Goal: Information Seeking & Learning: Learn about a topic

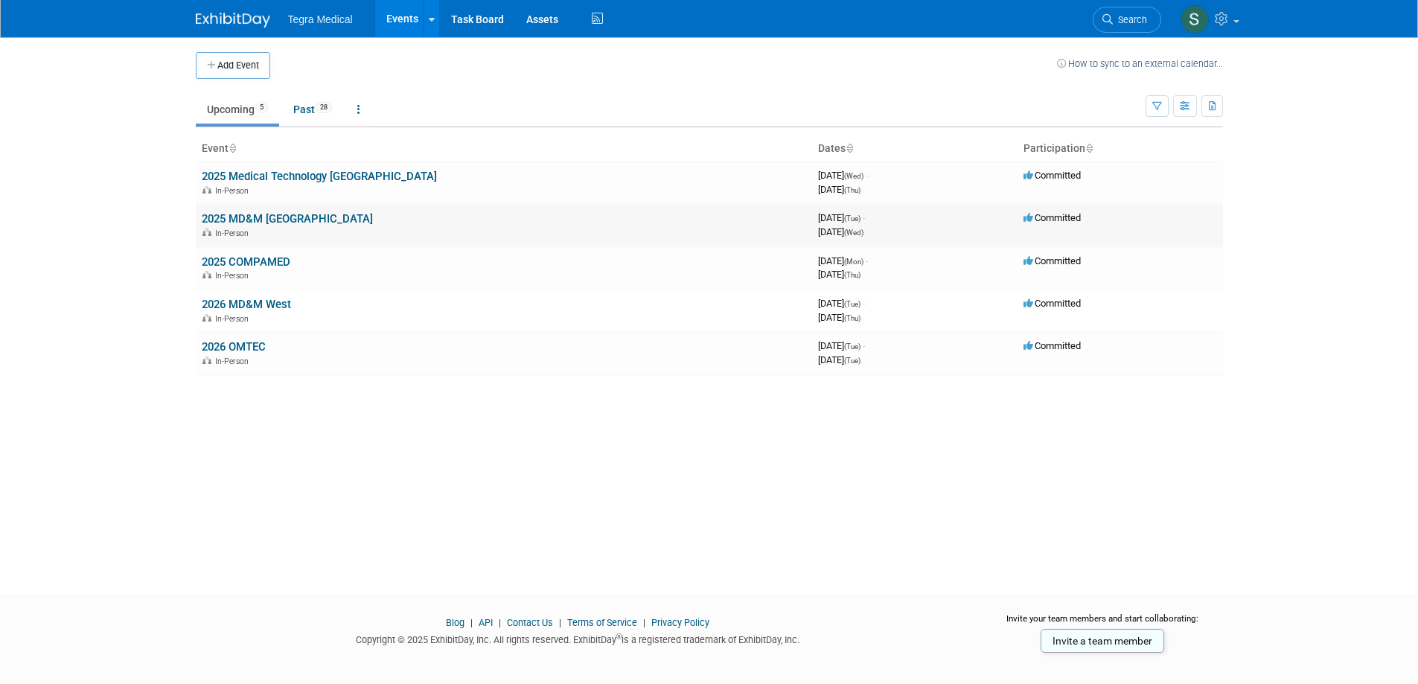
click at [232, 217] on link "2025 MD&M [GEOGRAPHIC_DATA]" at bounding box center [287, 218] width 171 height 13
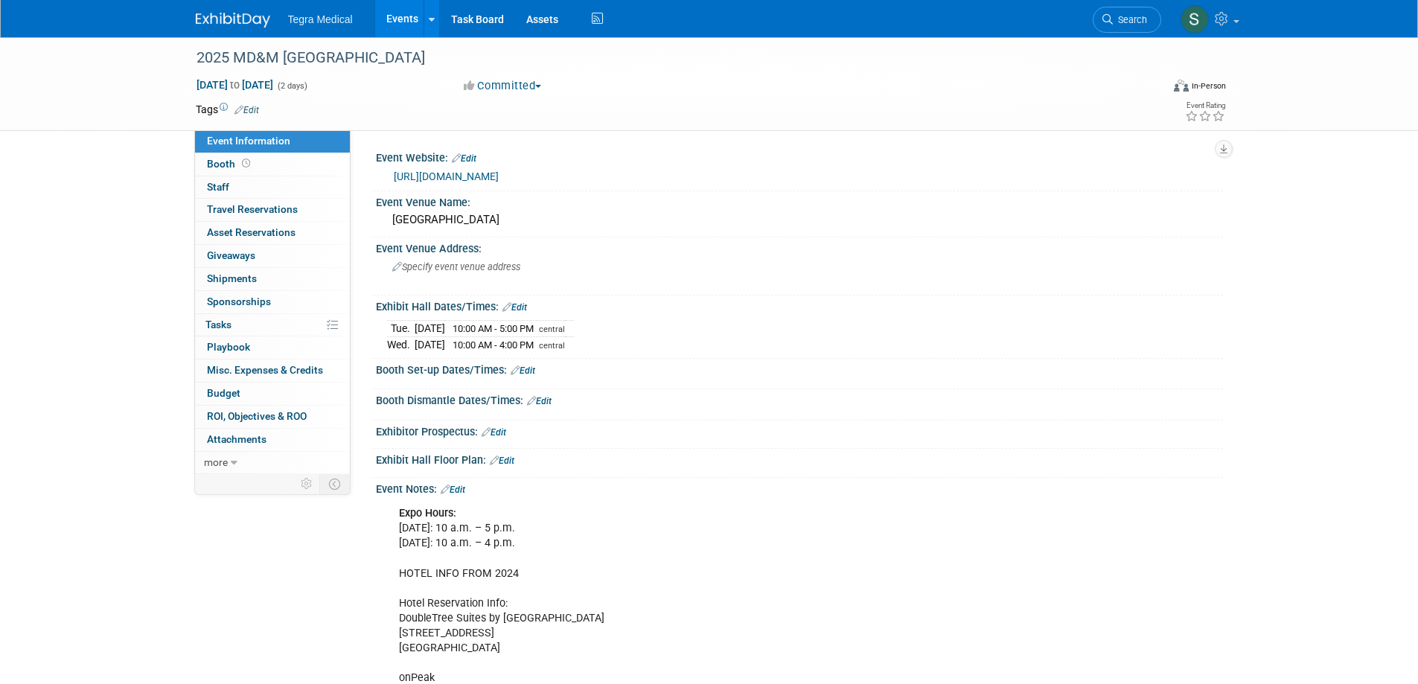
drag, startPoint x: 400, startPoint y: 511, endPoint x: 627, endPoint y: 545, distance: 229.5
copy div "Expo Hours: Tuesday, October 21, 2025: 10 a.m. – 5 p.m. Wednesday, October 22, …"
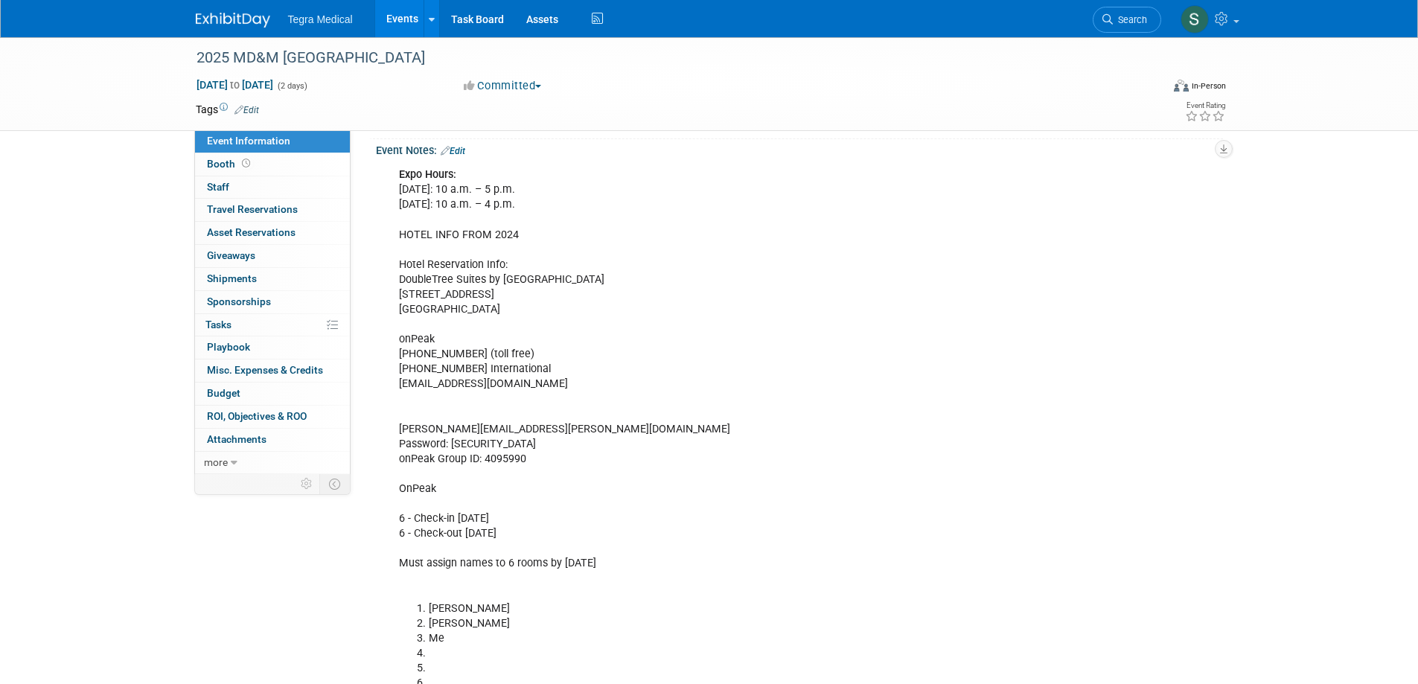
scroll to position [372, 0]
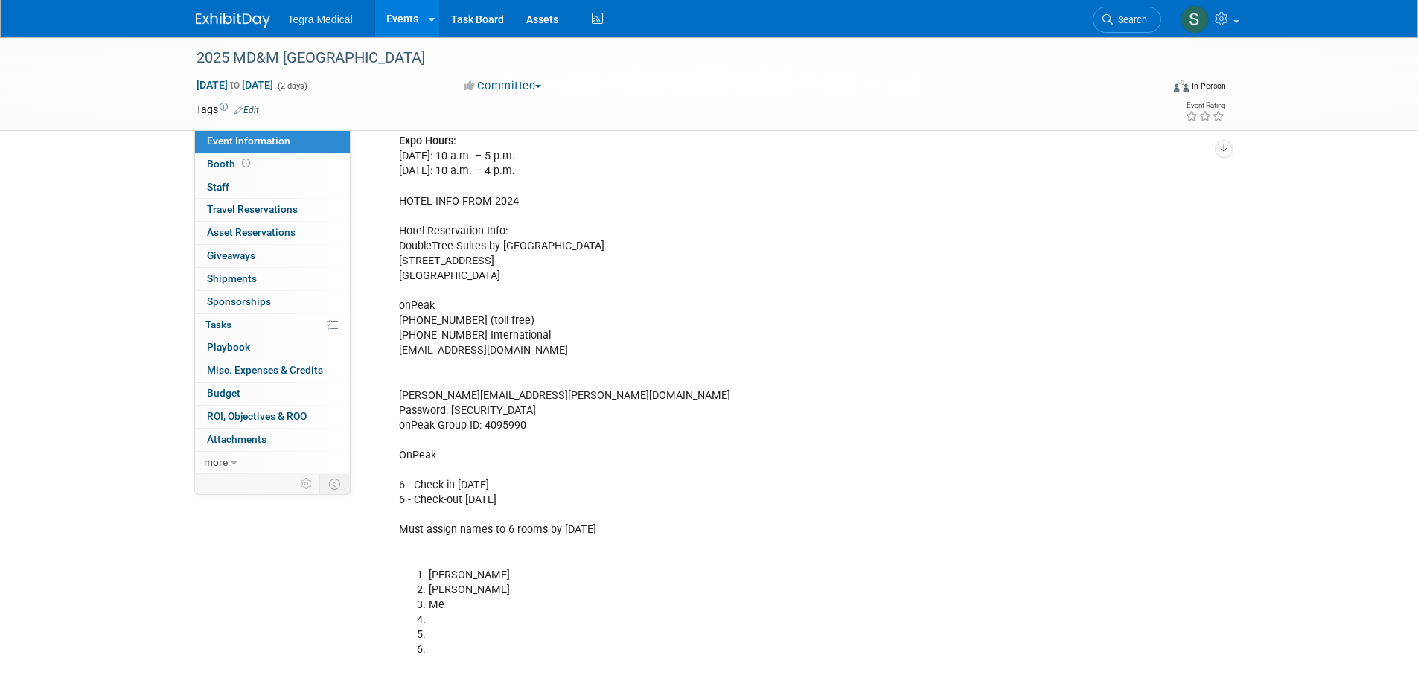
click at [406, 240] on div "Expo Hours: Tuesday, October 21, 2025: 10 a.m. – 5 p.m. Wednesday, October 22, …" at bounding box center [723, 403] width 671 height 553
click at [400, 226] on div "Expo Hours: Tuesday, October 21, 2025: 10 a.m. – 5 p.m. Wednesday, October 22, …" at bounding box center [723, 403] width 671 height 553
drag, startPoint x: 399, startPoint y: 225, endPoint x: 525, endPoint y: 281, distance: 137.3
click at [525, 281] on div "Expo Hours: Tuesday, October 21, 2025: 10 a.m. – 5 p.m. Wednesday, October 22, …" at bounding box center [723, 403] width 671 height 553
copy div "Hotel Reservation Info: DoubleTree Suites by Hilton Minneapolis Downtown 1101 L…"
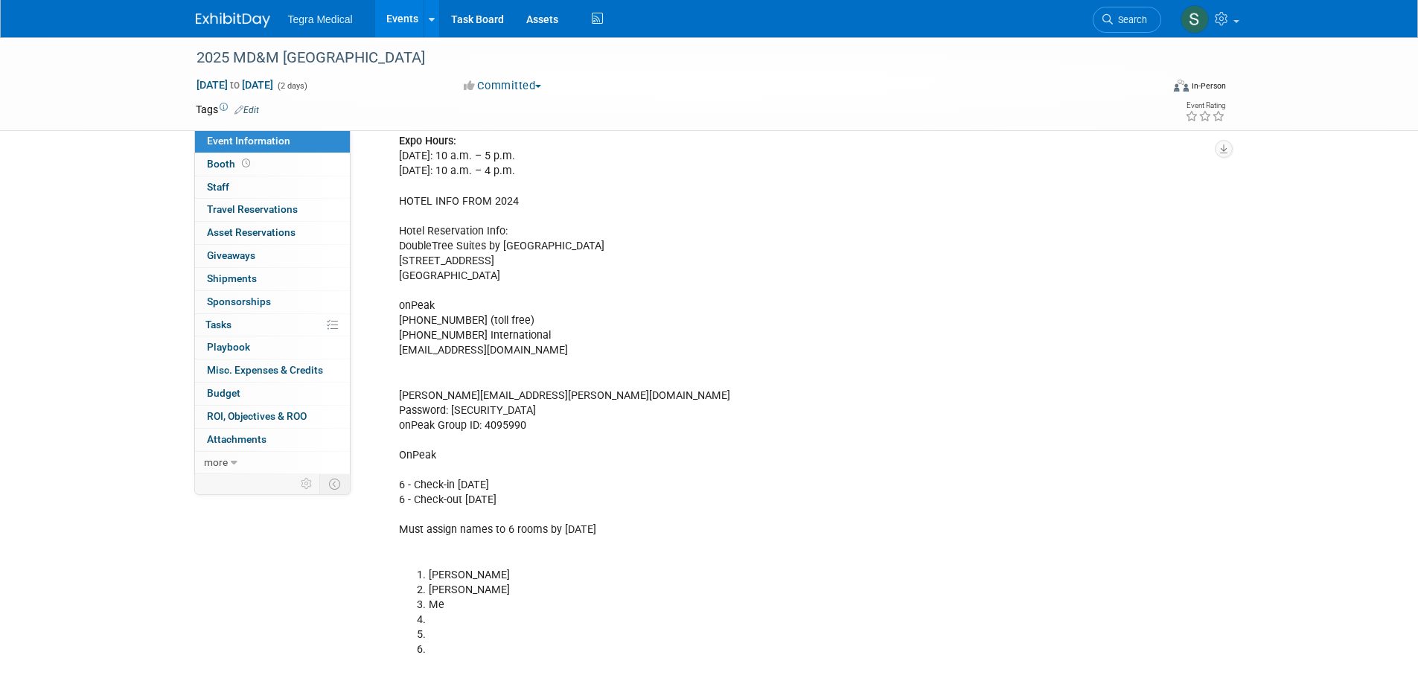
scroll to position [447, 0]
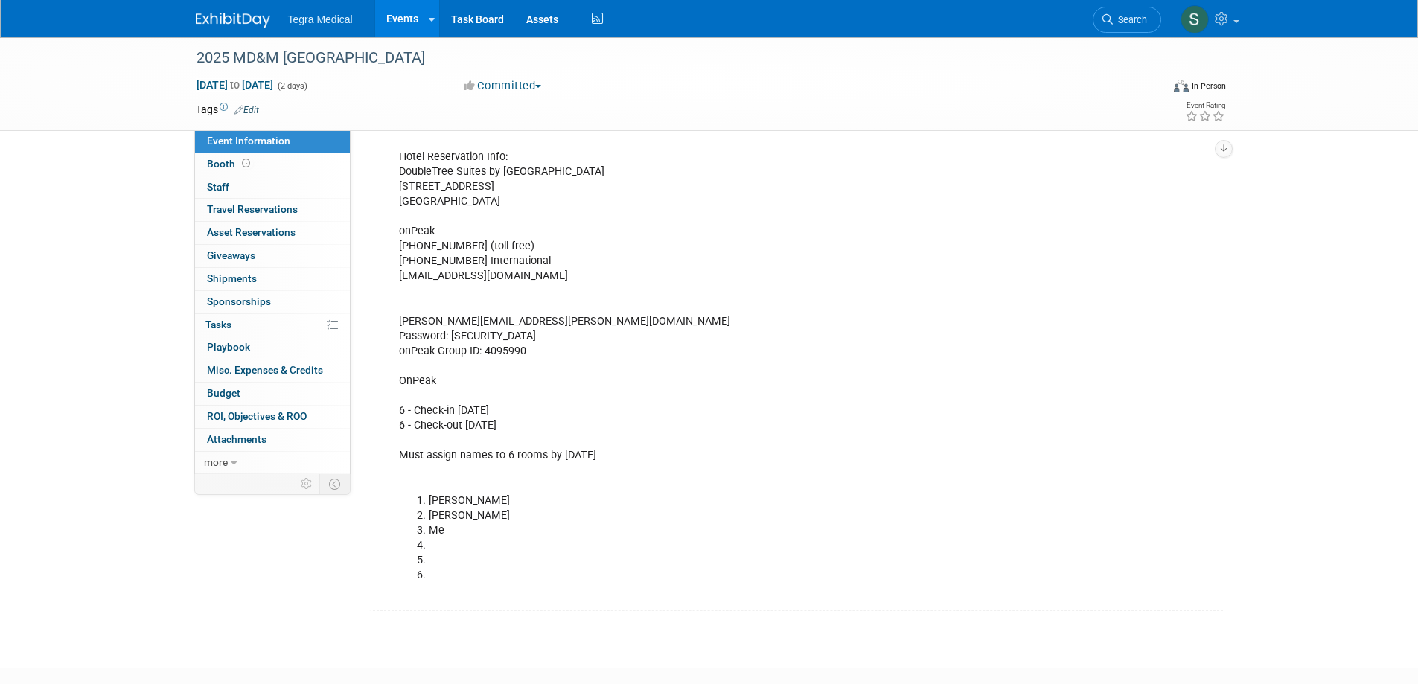
drag, startPoint x: 562, startPoint y: 428, endPoint x: 392, endPoint y: 411, distance: 170.5
click at [392, 411] on div "Expo Hours: Tuesday, October 21, 2025: 10 a.m. – 5 p.m. Wednesday, October 22, …" at bounding box center [723, 328] width 671 height 553
copy div "6 - Check-in Monday, Oct 20 6 - Check-out Wednesday, Oct 22"
drag, startPoint x: 415, startPoint y: 492, endPoint x: 425, endPoint y: 580, distance: 89.2
click at [425, 580] on ol "Darren Mike Me" at bounding box center [724, 537] width 651 height 89
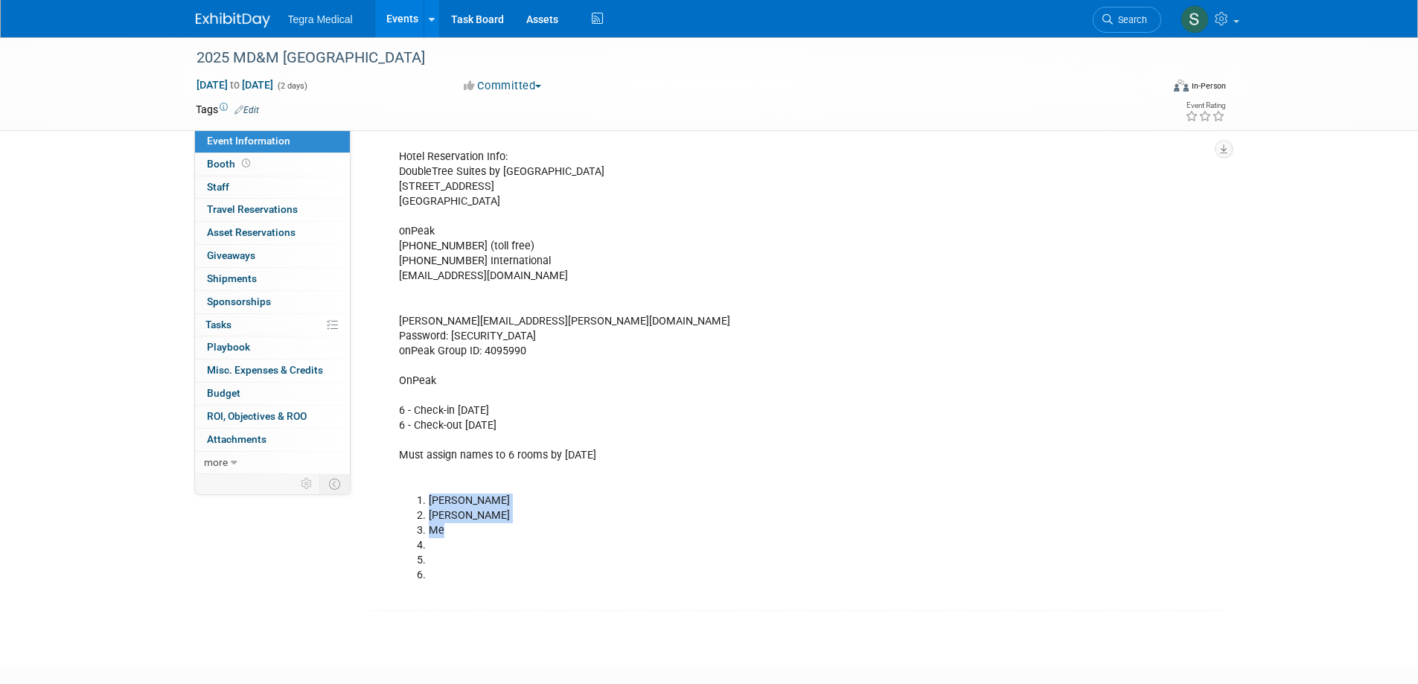
copy ol "Darren Mike Me"
click at [429, 15] on icon at bounding box center [432, 20] width 6 height 10
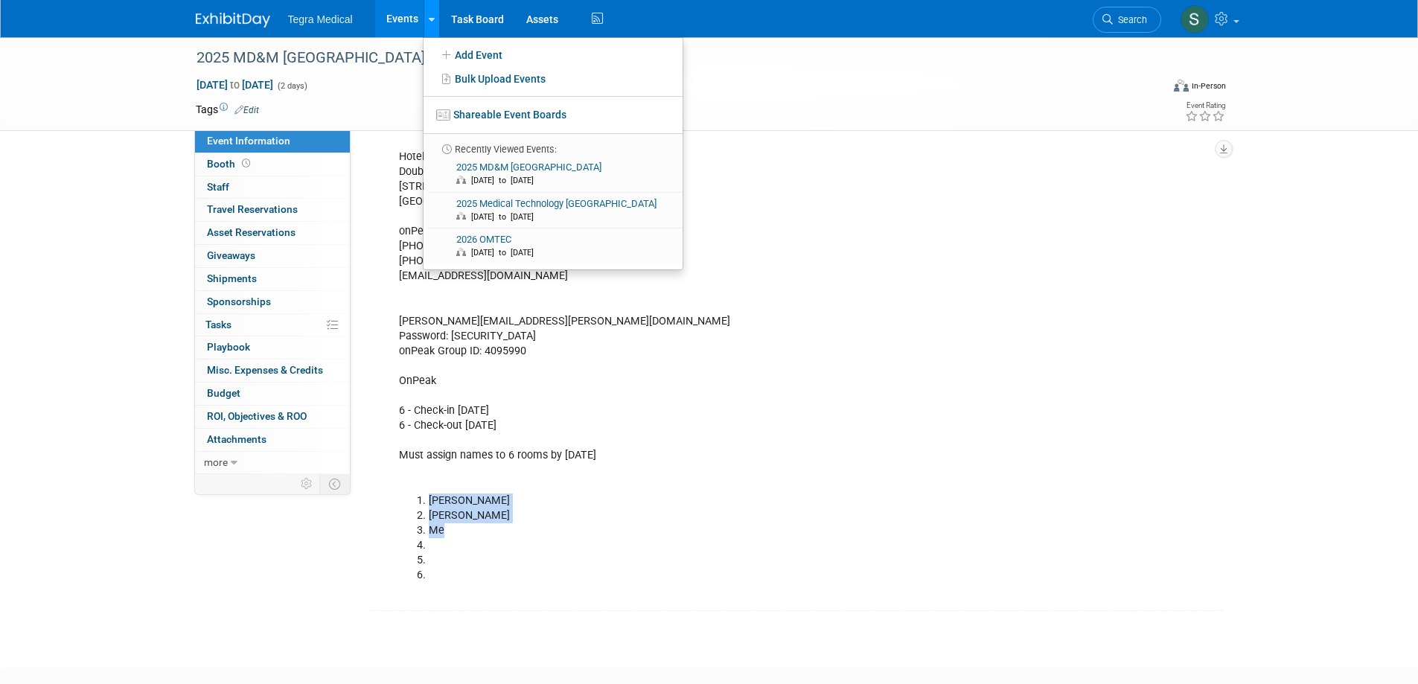
click at [429, 15] on icon at bounding box center [432, 20] width 6 height 10
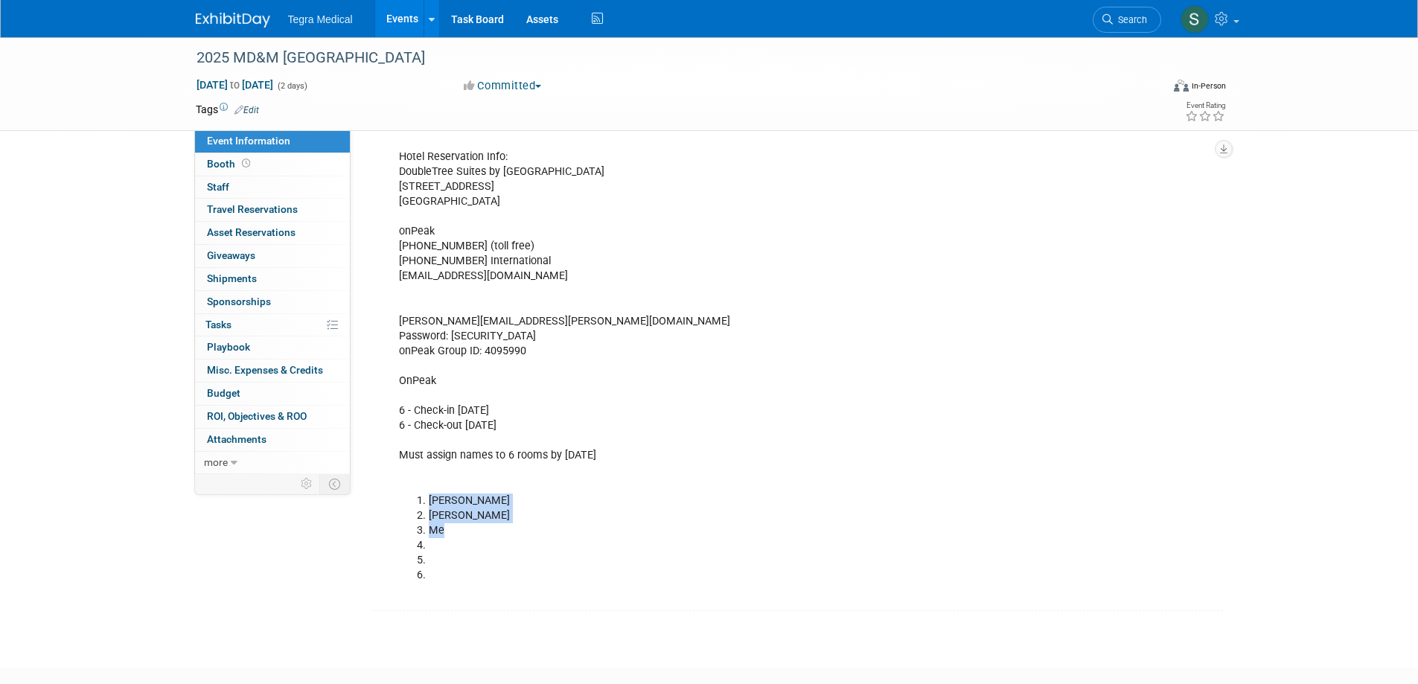
click at [390, 16] on link "Events" at bounding box center [402, 18] width 54 height 37
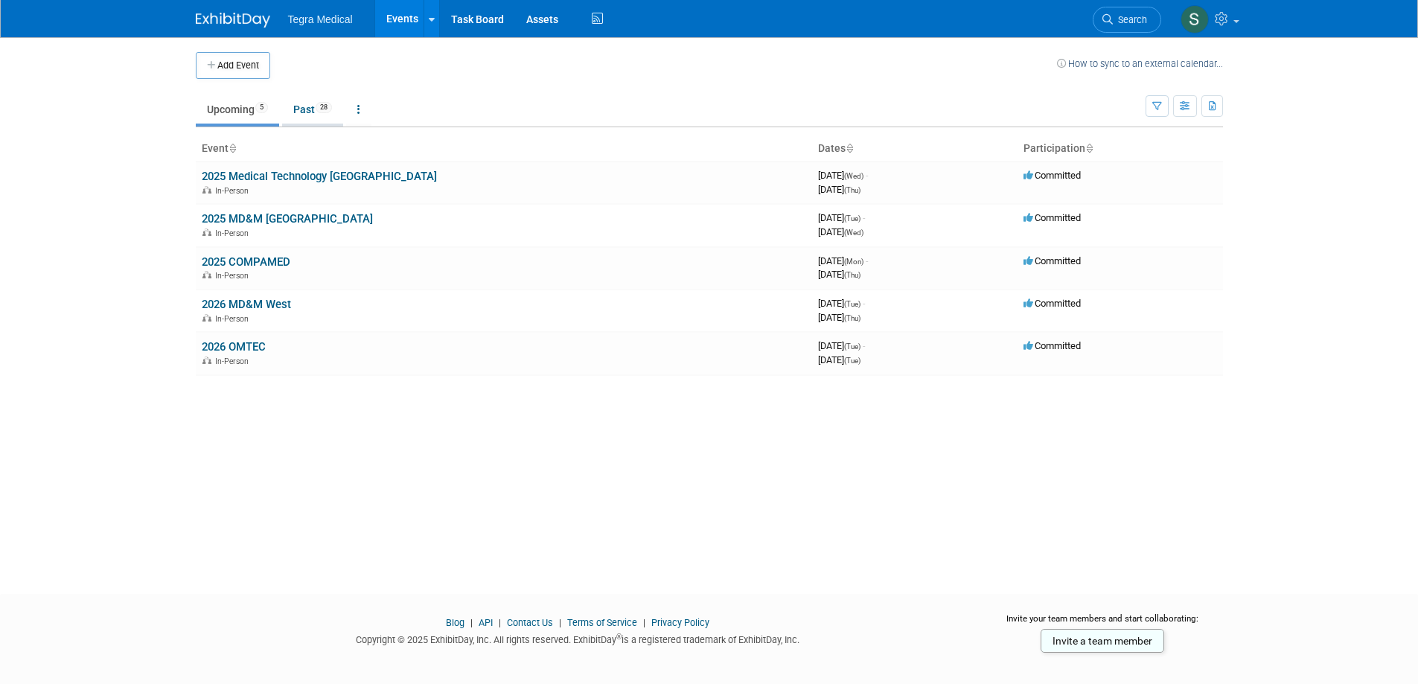
click at [296, 117] on link "Past 28" at bounding box center [312, 109] width 61 height 28
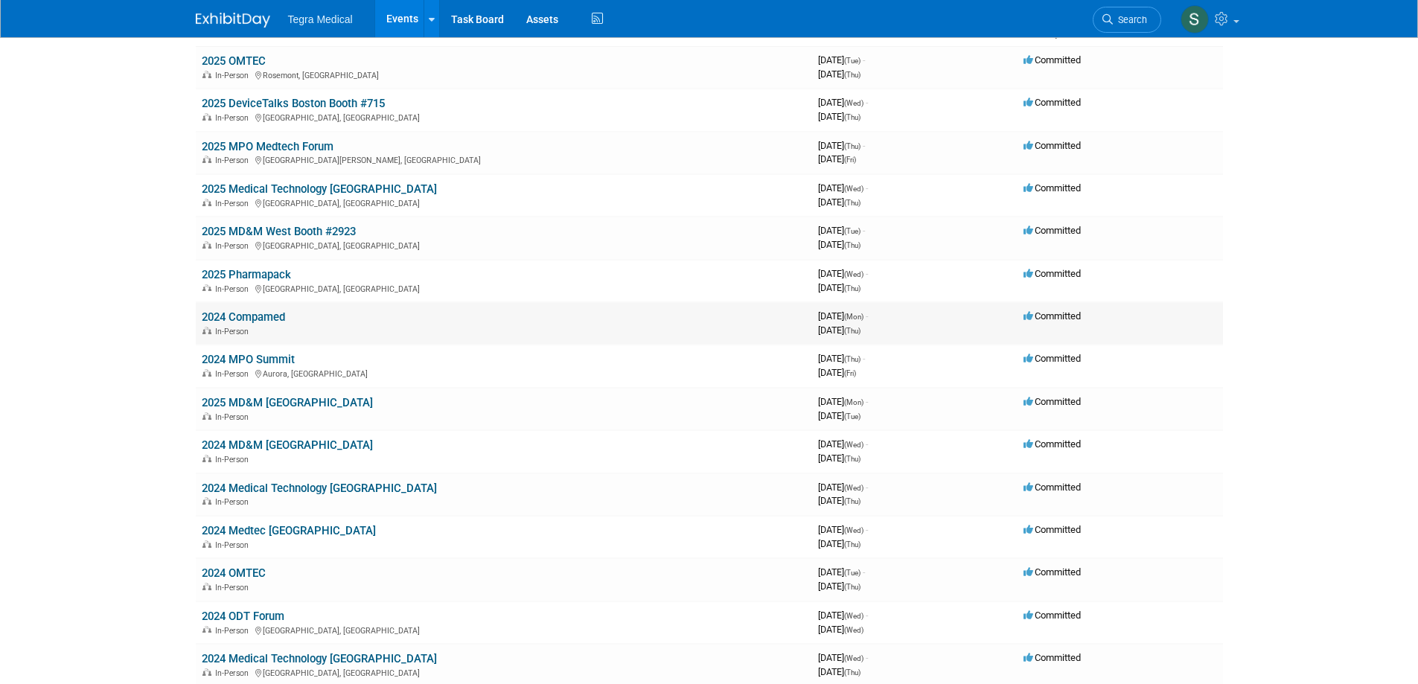
scroll to position [149, 0]
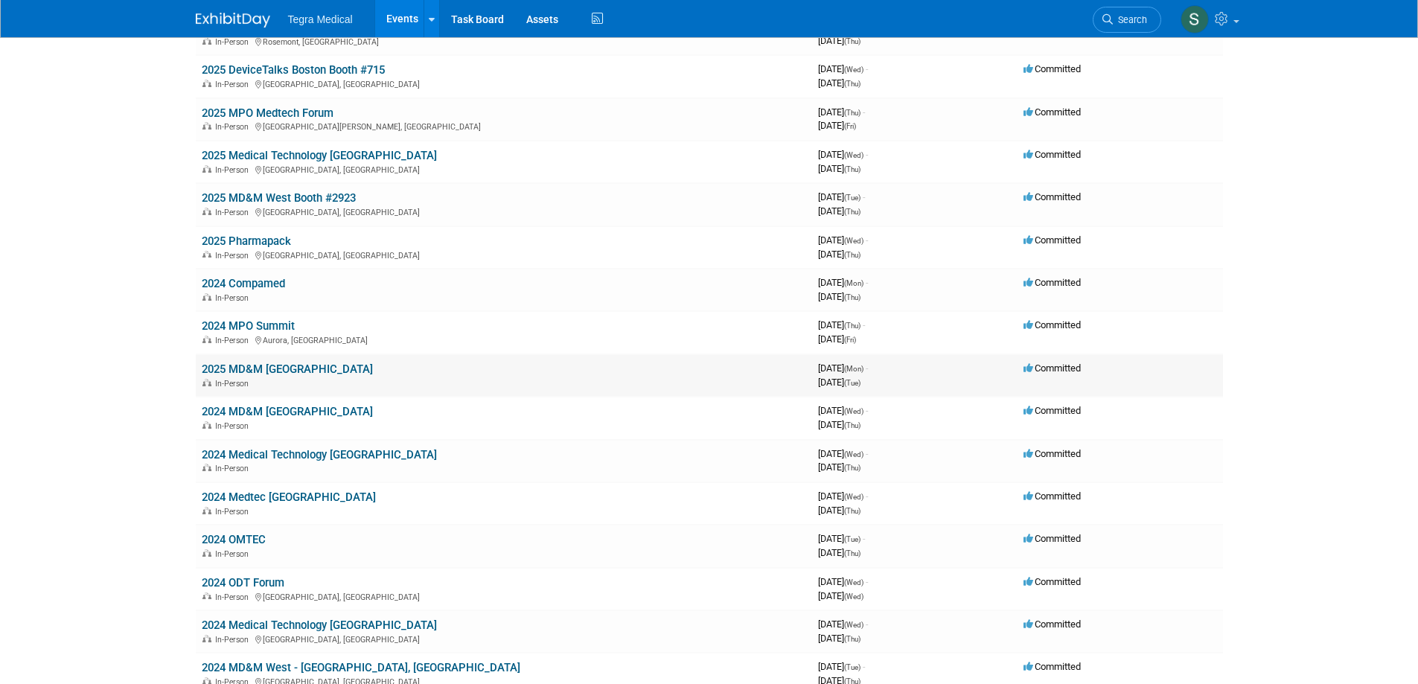
click at [269, 371] on link "2025 MD&M [GEOGRAPHIC_DATA]" at bounding box center [287, 368] width 171 height 13
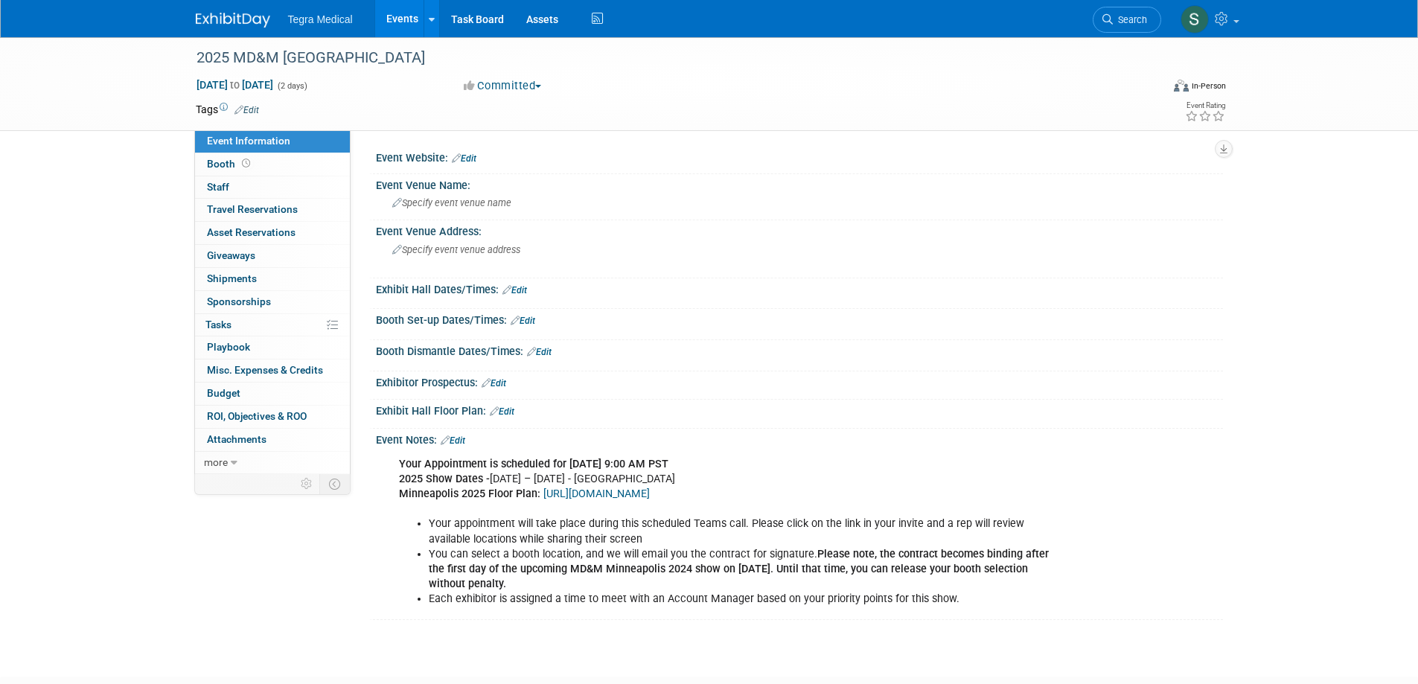
click at [409, 21] on link "Events" at bounding box center [402, 18] width 54 height 37
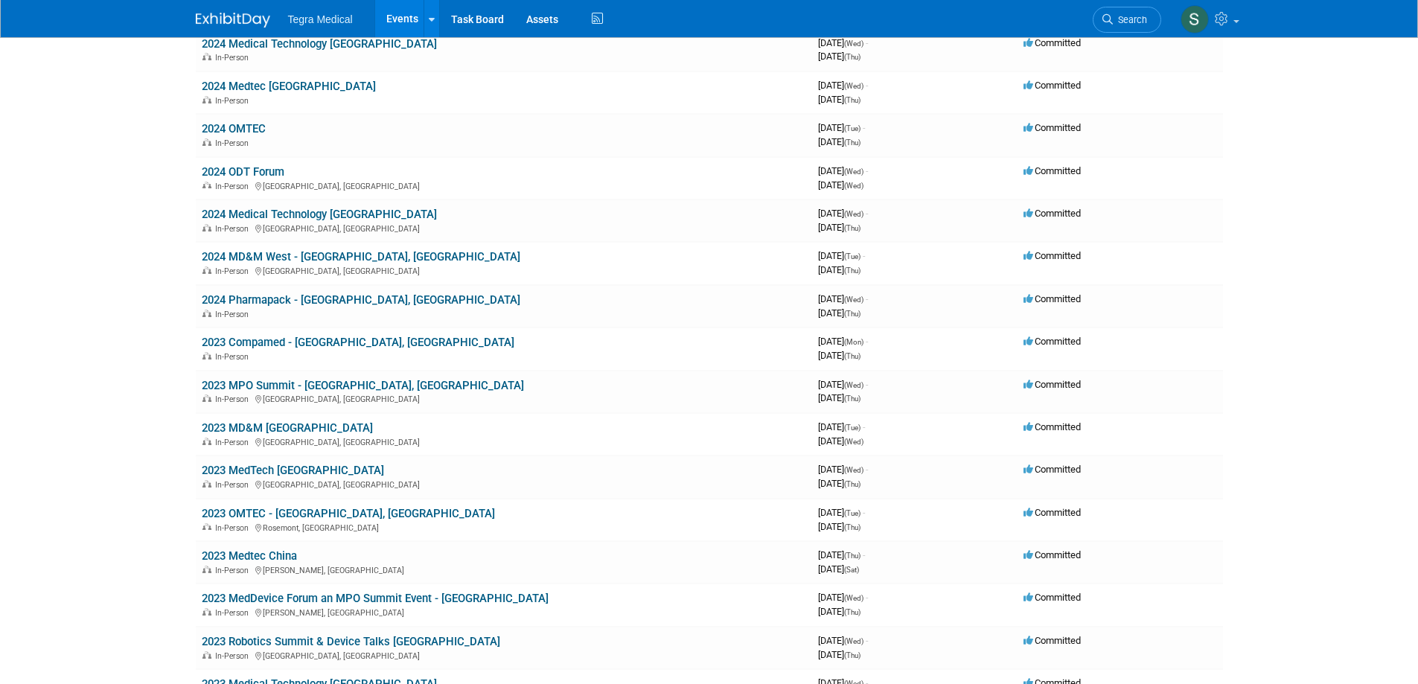
scroll to position [595, 0]
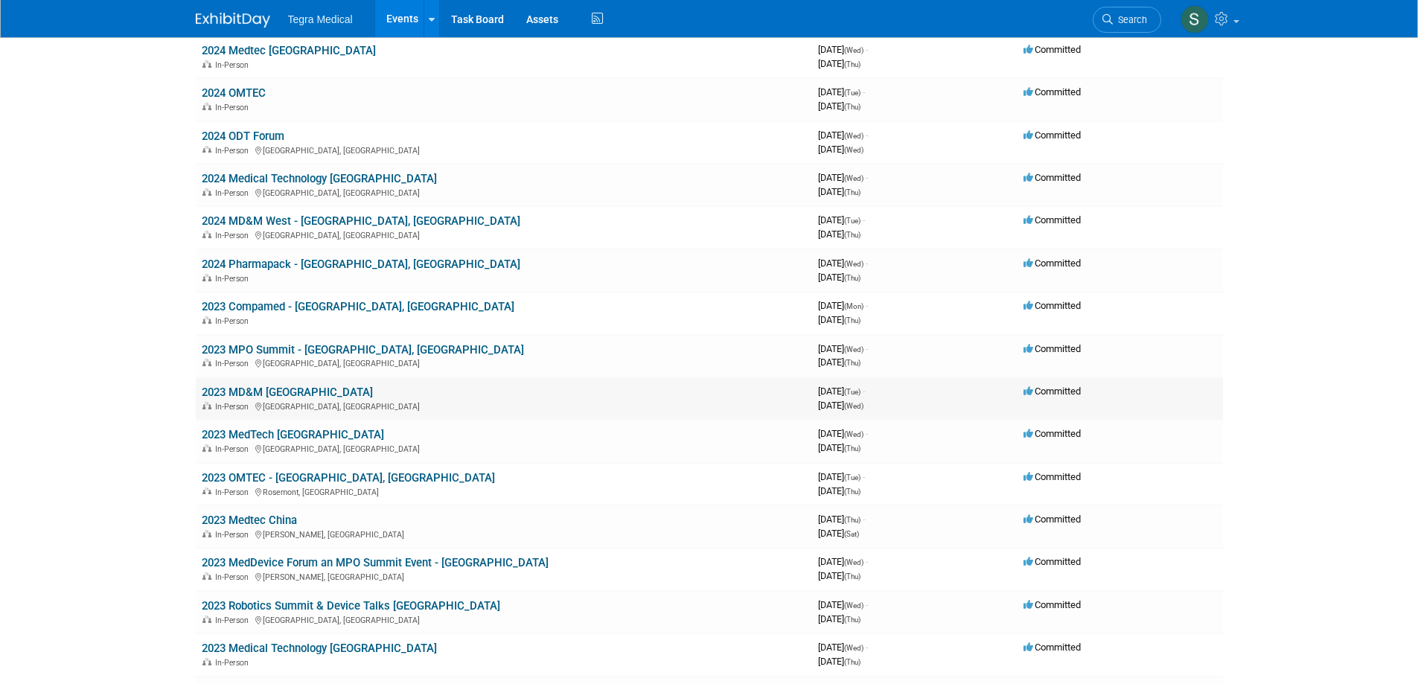
click at [244, 389] on link "2023 MD&M [GEOGRAPHIC_DATA]" at bounding box center [287, 391] width 171 height 13
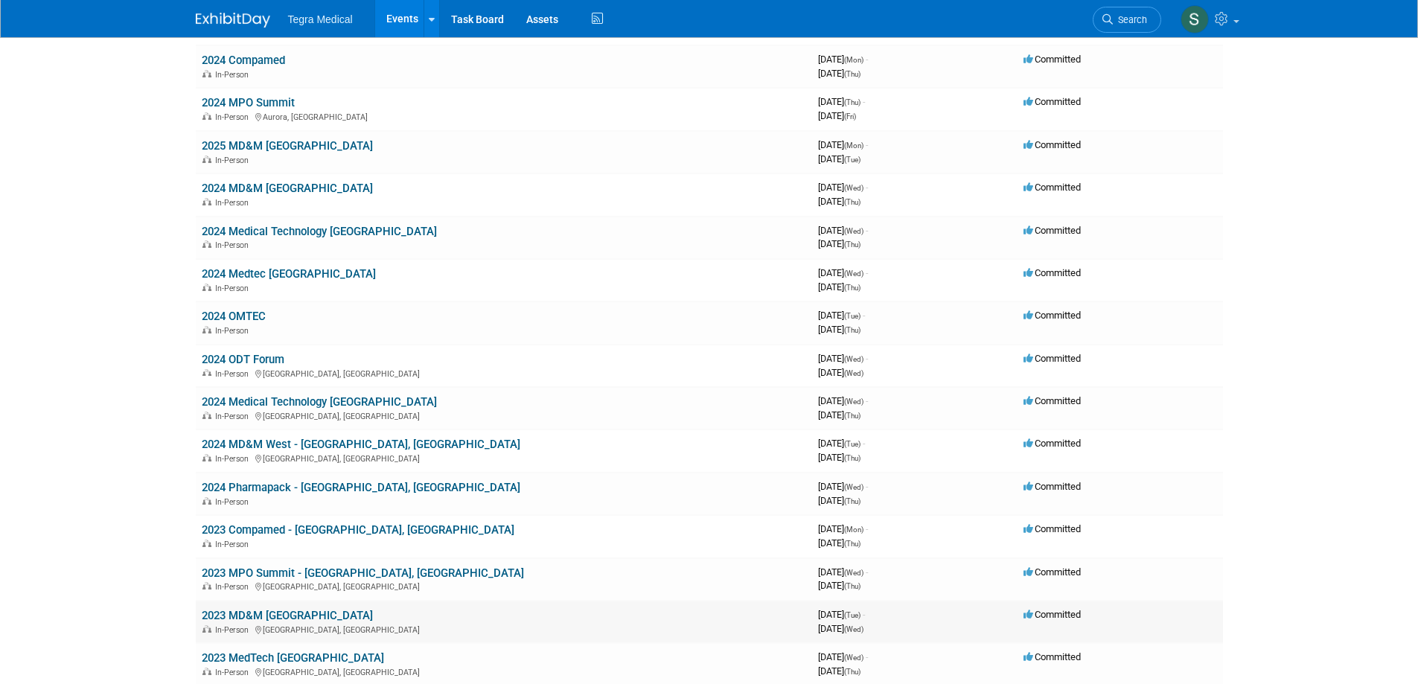
scroll to position [298, 0]
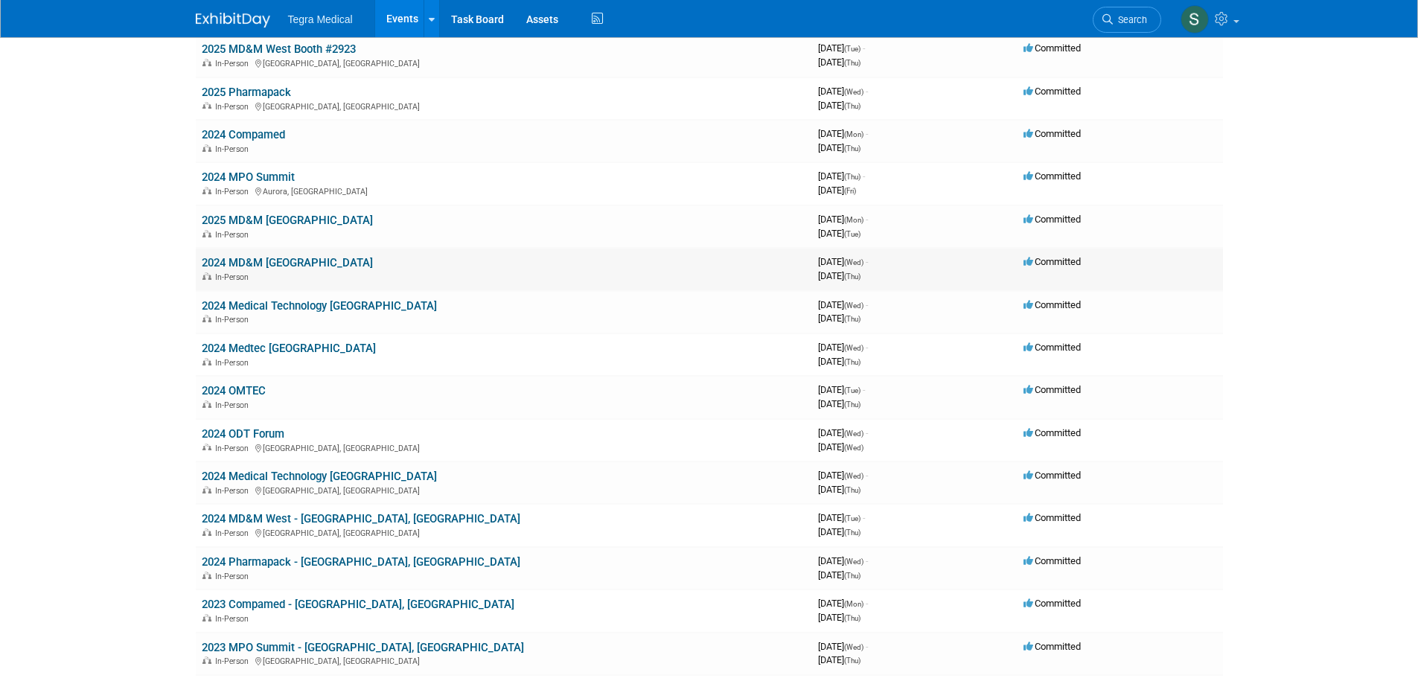
click at [235, 264] on link "2024 MD&M [GEOGRAPHIC_DATA]" at bounding box center [287, 262] width 171 height 13
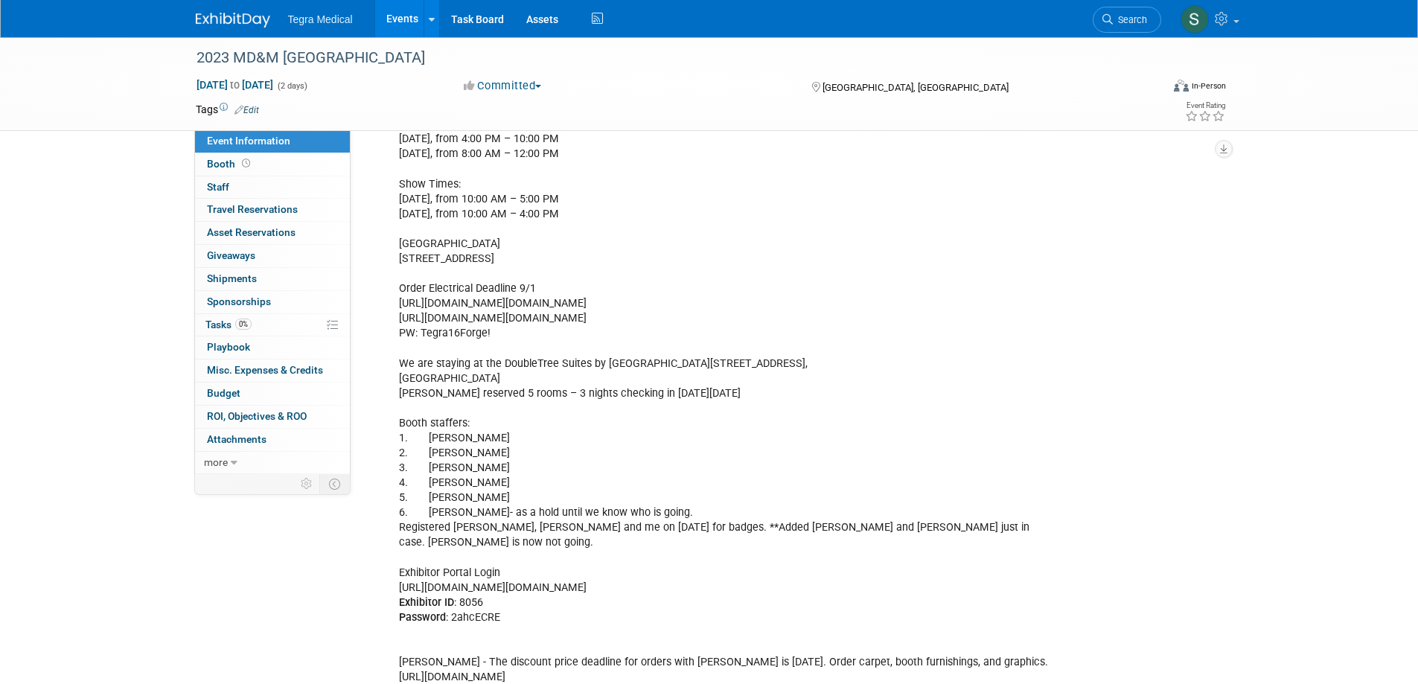
scroll to position [670, 0]
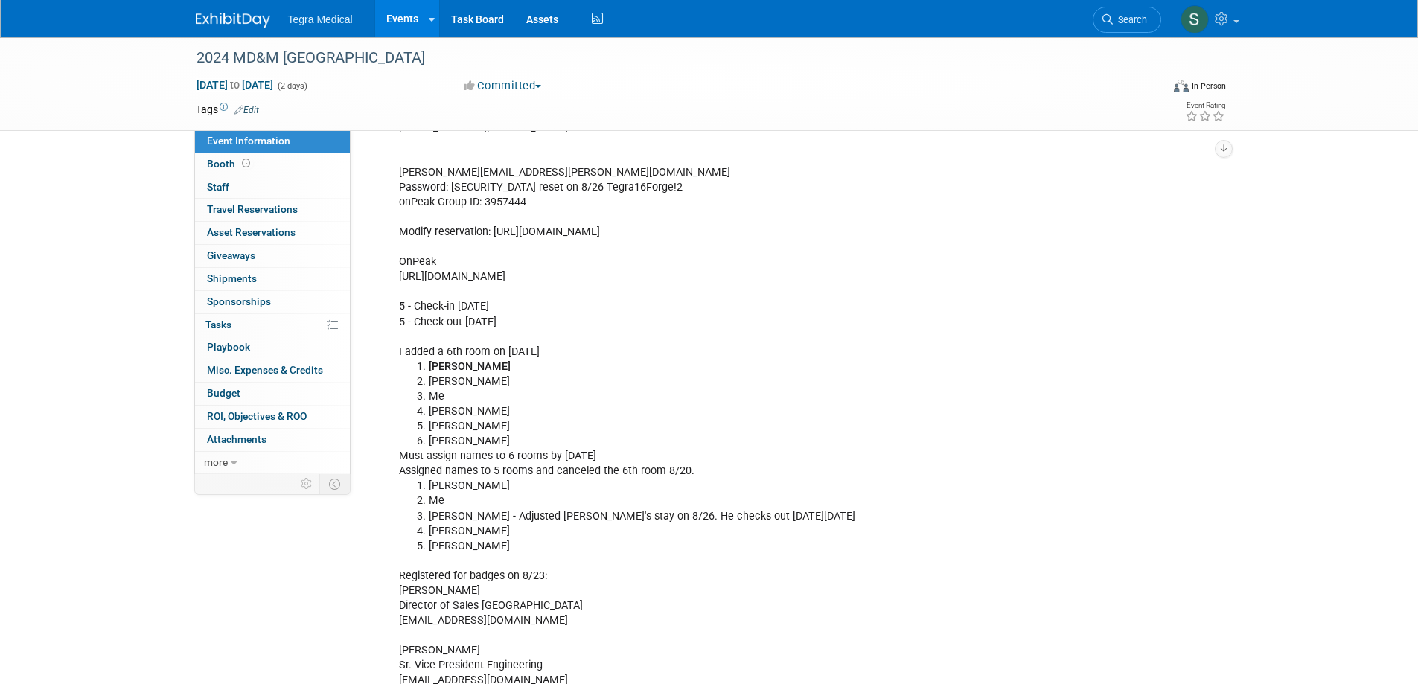
scroll to position [893, 0]
